Goal: Find specific page/section

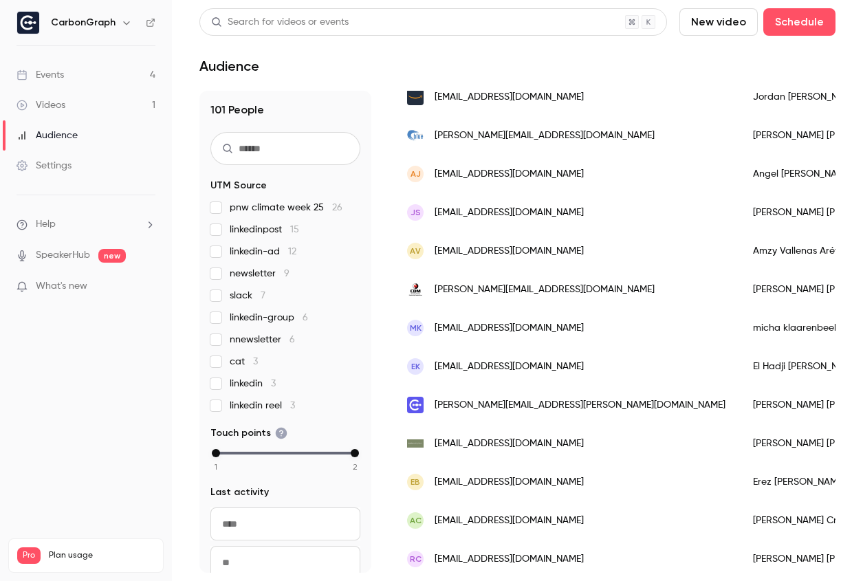
scroll to position [1190, 0]
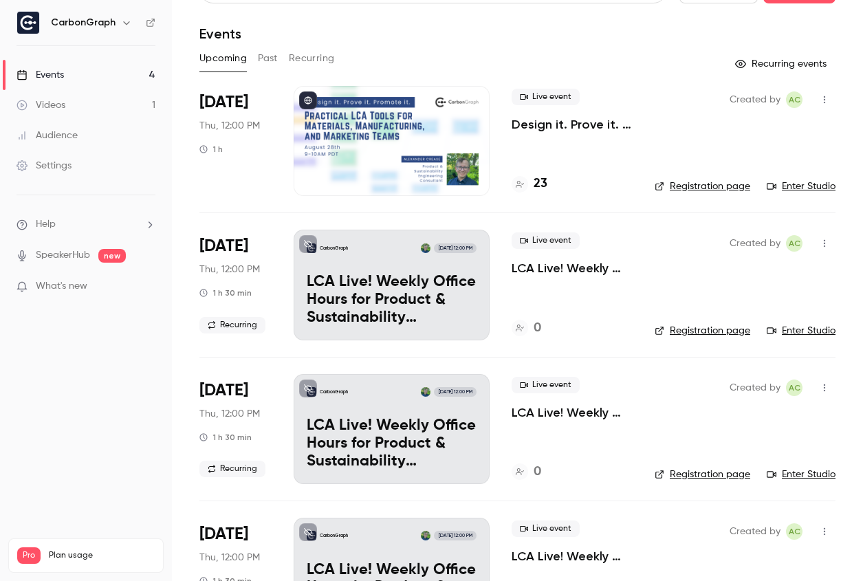
scroll to position [39, 0]
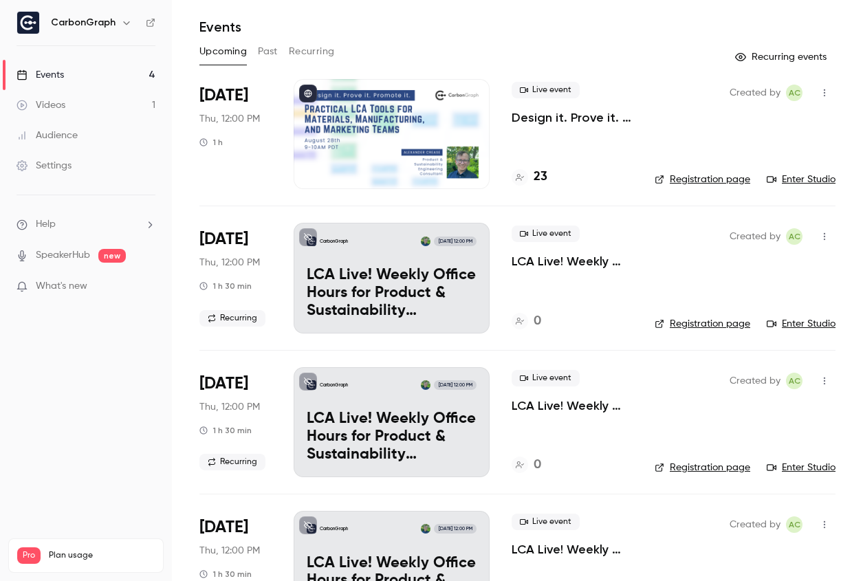
click at [545, 179] on h4 "23" at bounding box center [541, 177] width 14 height 19
